Goal: Information Seeking & Learning: Learn about a topic

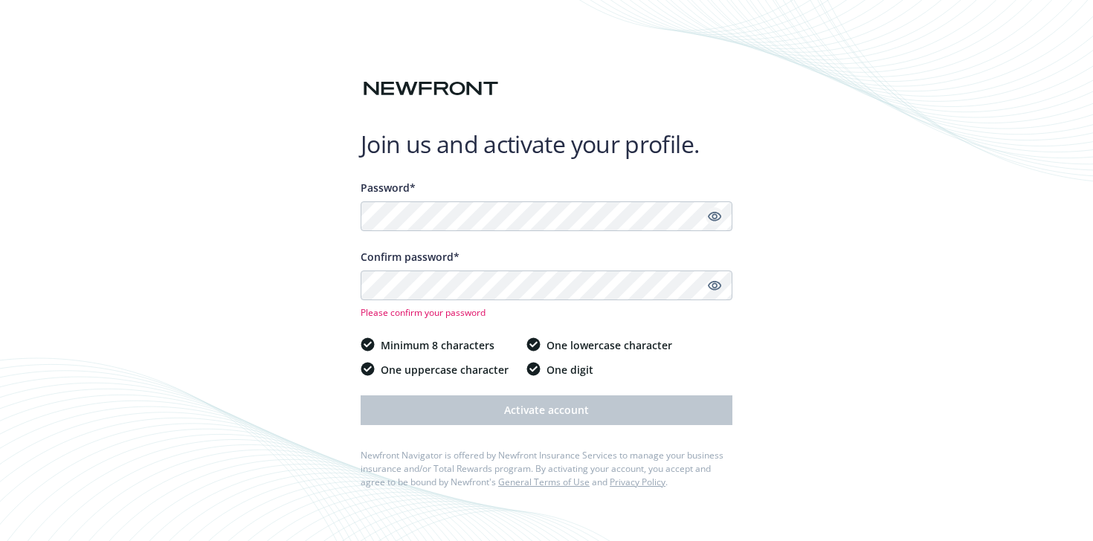
click at [711, 216] on icon "Show password" at bounding box center [714, 216] width 13 height 13
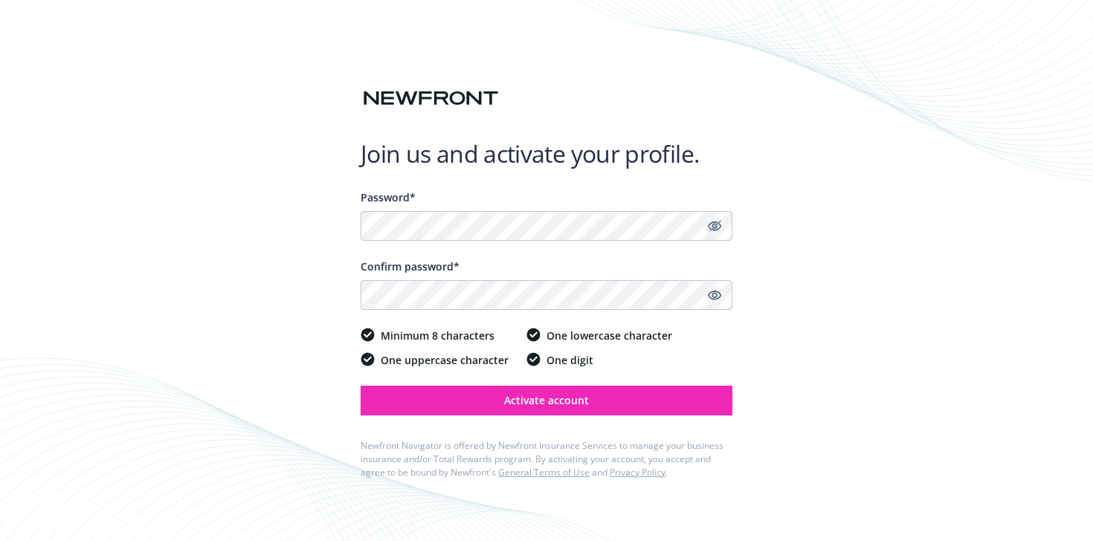
click at [714, 296] on icon "Show password" at bounding box center [714, 295] width 13 height 13
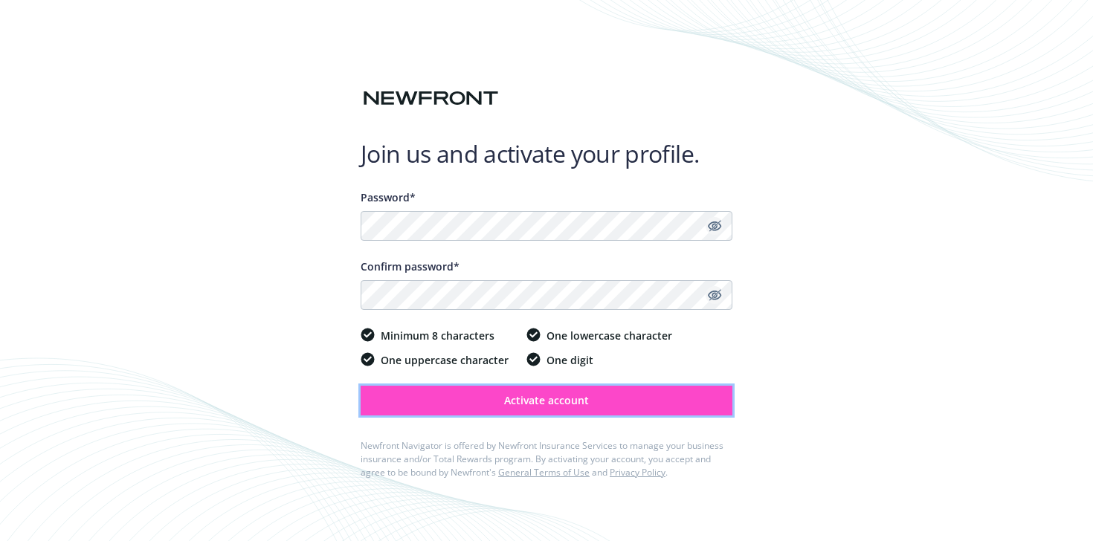
click at [622, 398] on button "Activate account" at bounding box center [547, 401] width 372 height 30
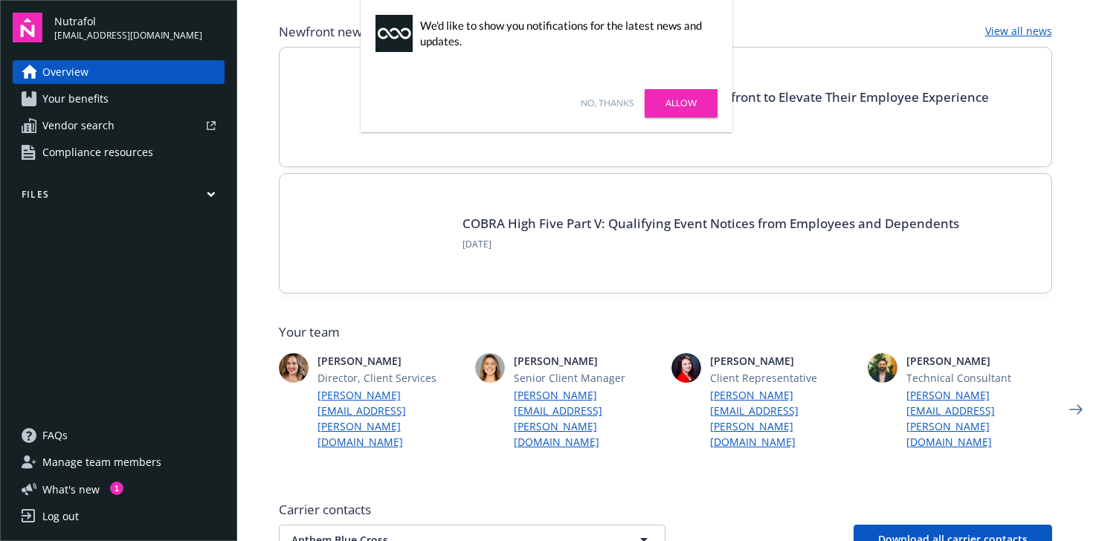
scroll to position [103, 0]
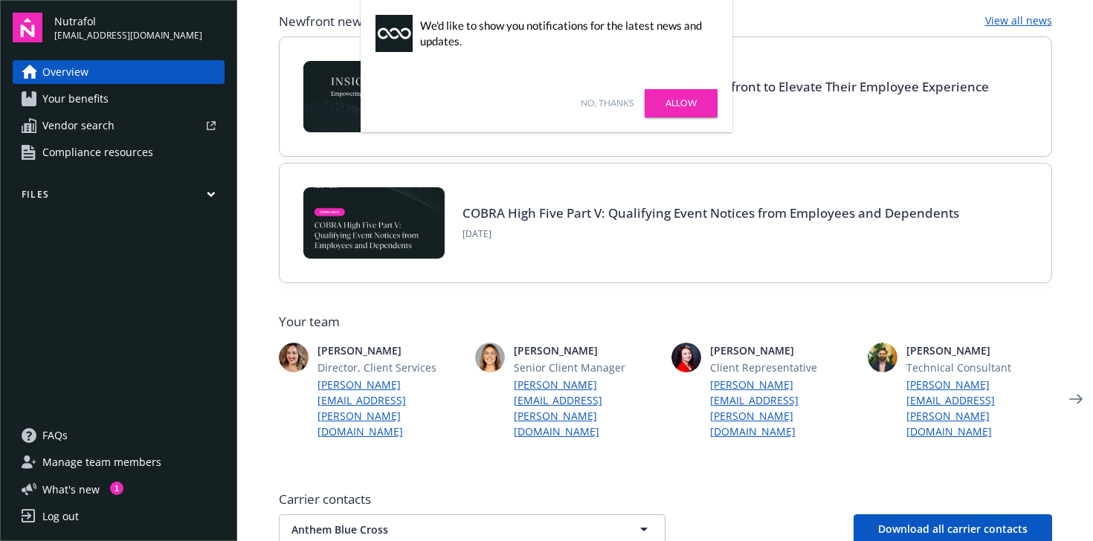
click at [599, 105] on link "No, thanks" at bounding box center [607, 103] width 53 height 13
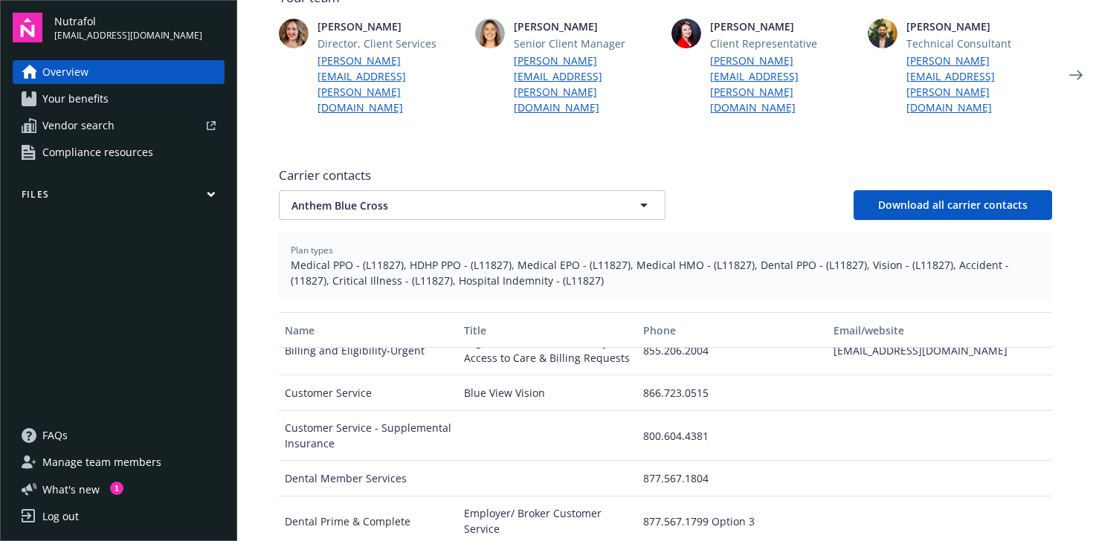
scroll to position [0, 0]
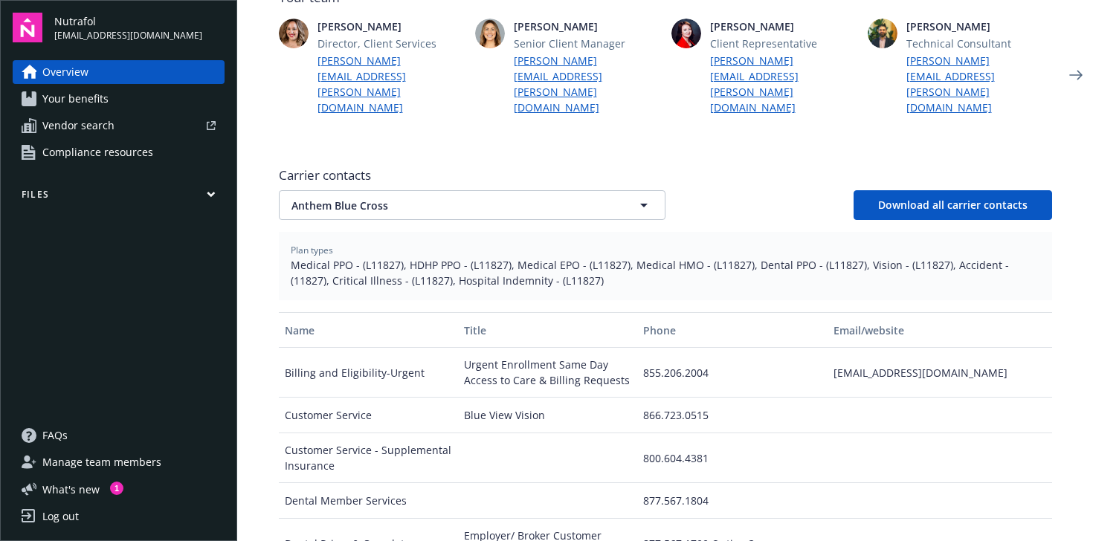
click at [154, 107] on link "Your benefits" at bounding box center [119, 99] width 212 height 24
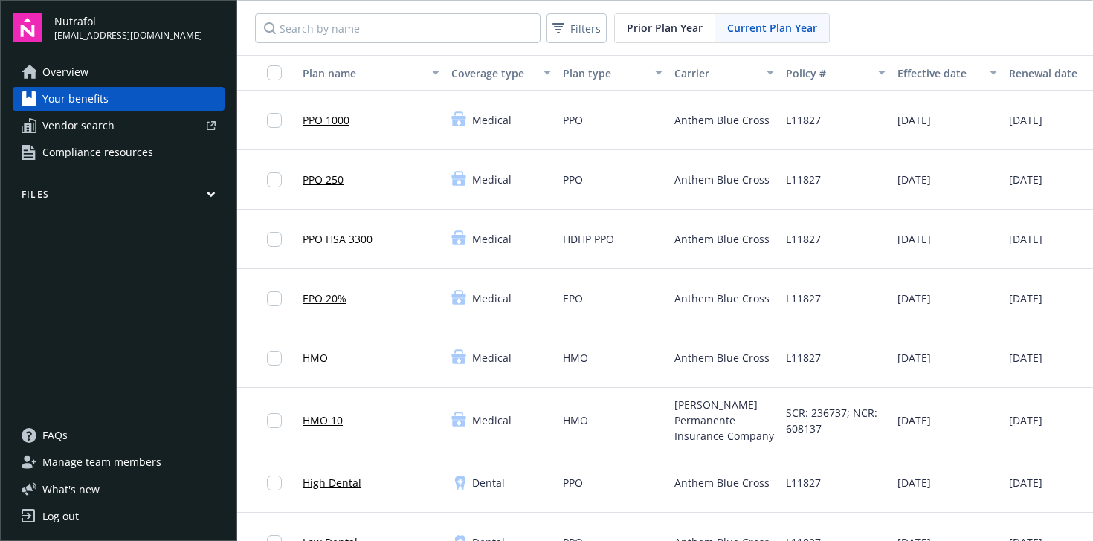
click at [126, 74] on link "Overview" at bounding box center [119, 72] width 212 height 24
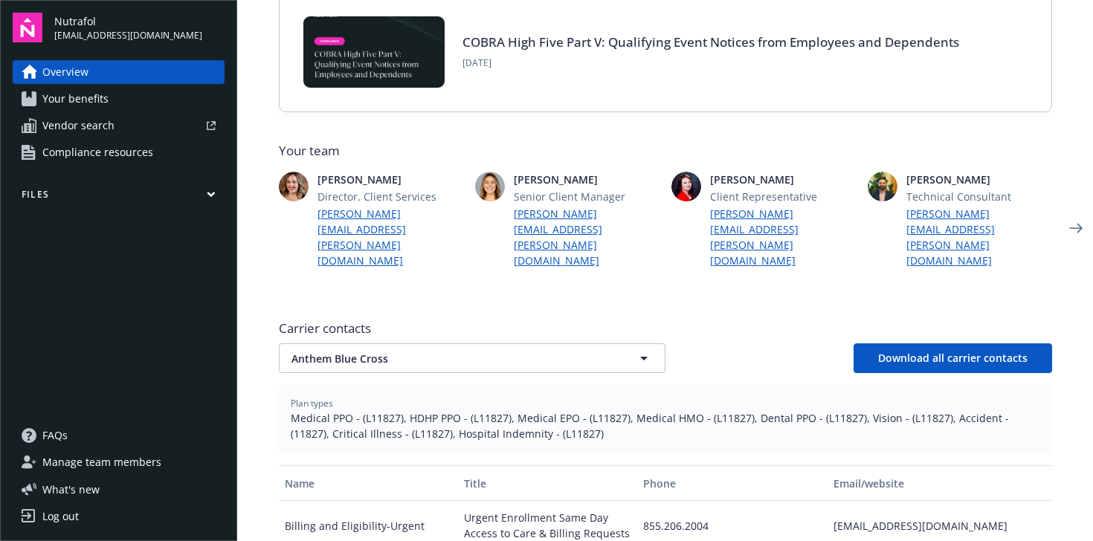
scroll to position [277, 0]
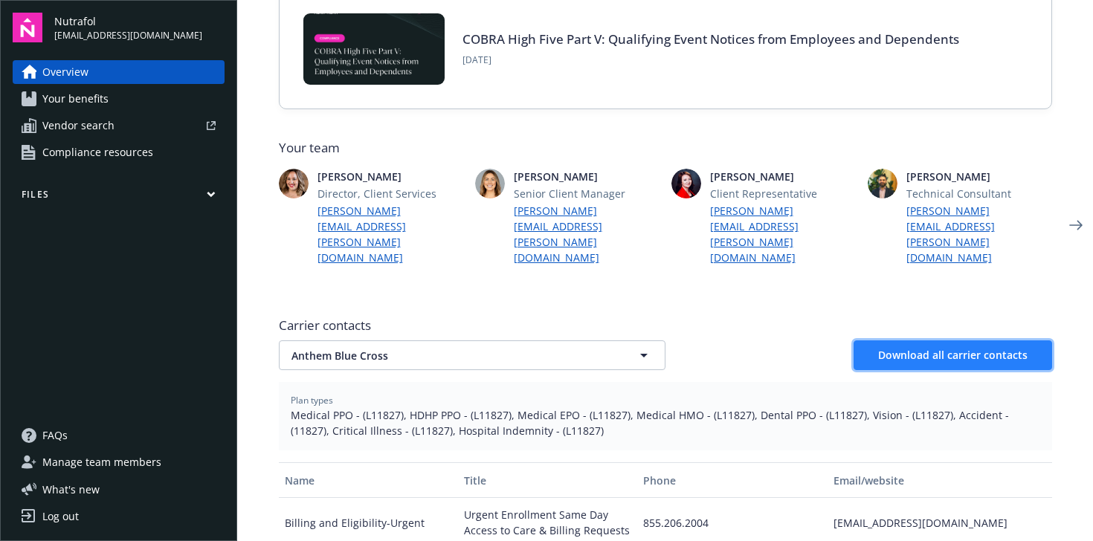
click at [900, 348] on span "Download all carrier contacts" at bounding box center [952, 355] width 149 height 14
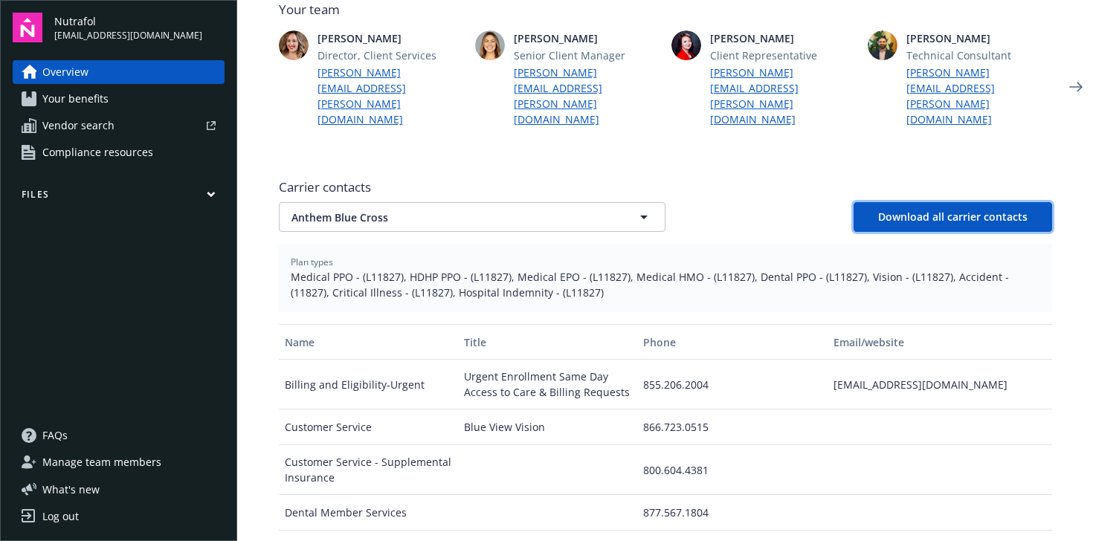
scroll to position [419, 0]
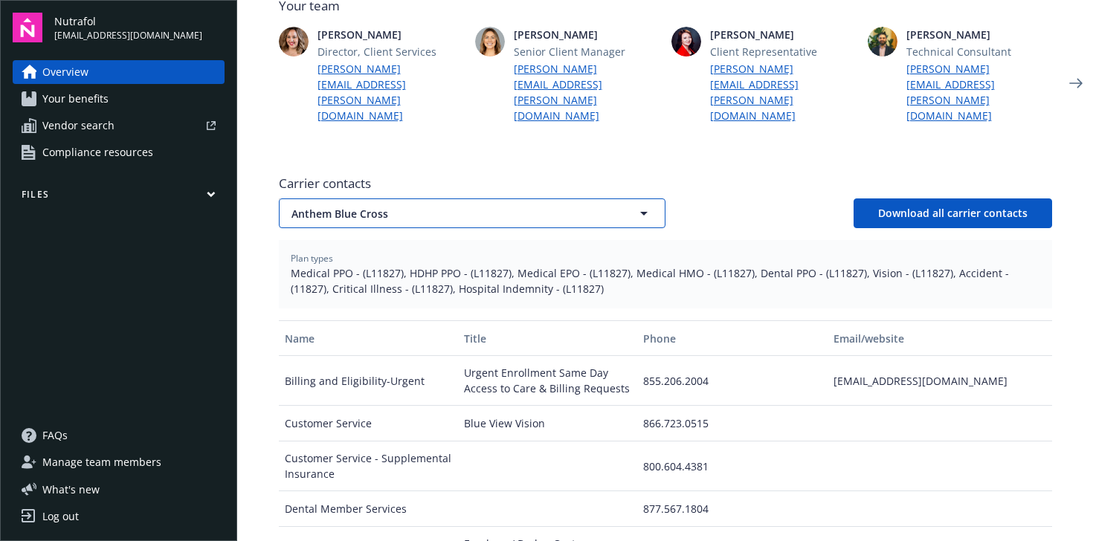
click at [645, 204] on icon "button" at bounding box center [644, 213] width 18 height 18
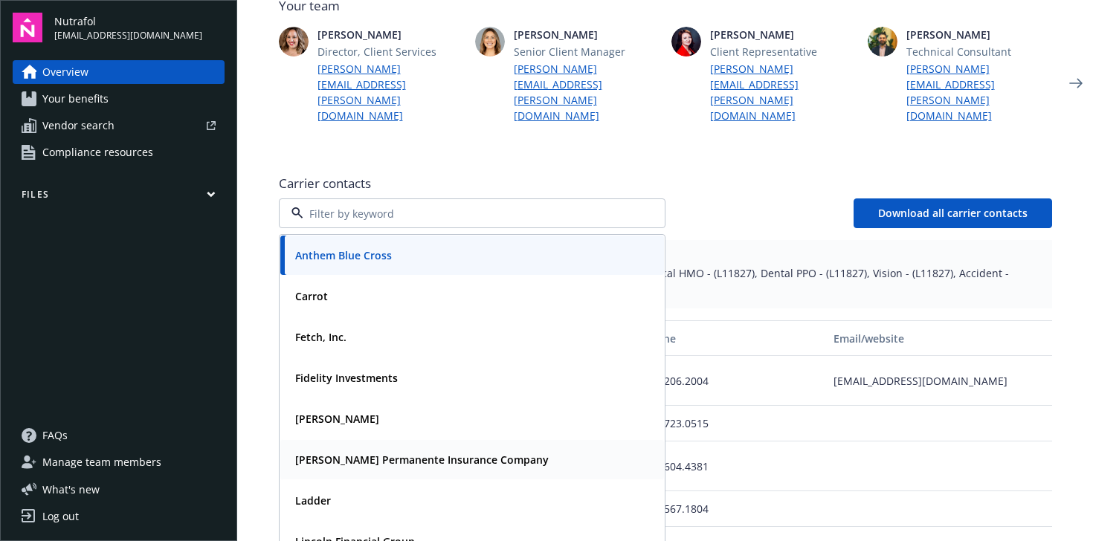
click at [587, 449] on div "[PERSON_NAME] Permanente Insurance Company" at bounding box center [472, 460] width 366 height 22
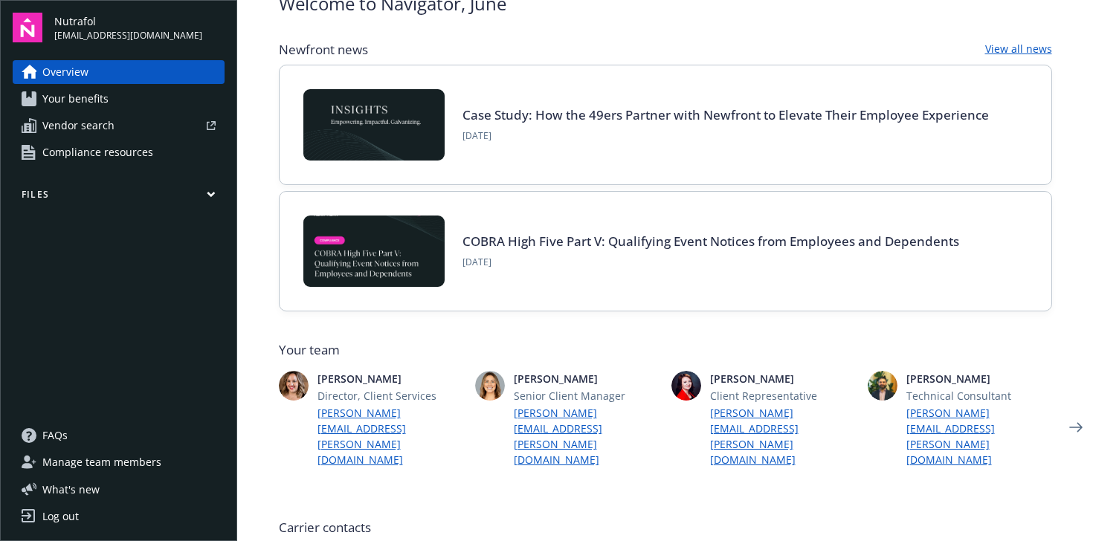
scroll to position [0, 0]
